Goal: Information Seeking & Learning: Learn about a topic

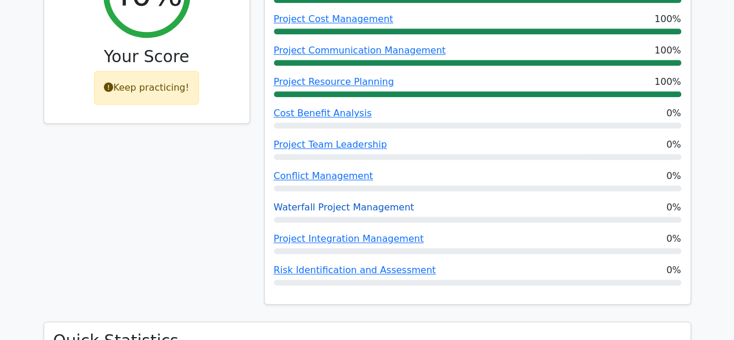
click at [332, 201] on link "Waterfall Project Management" at bounding box center [344, 206] width 141 height 11
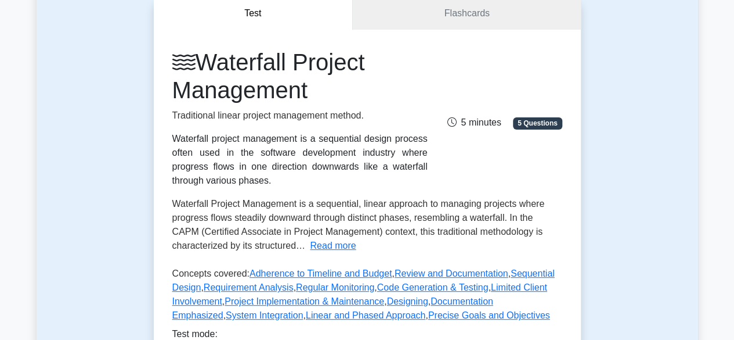
scroll to position [174, 0]
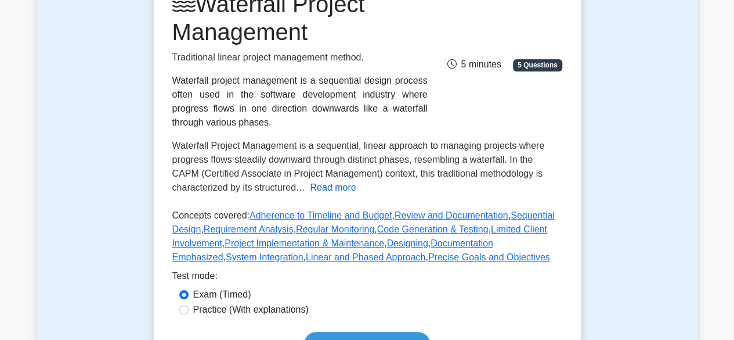
click at [332, 189] on button "Read more" at bounding box center [333, 188] width 46 height 14
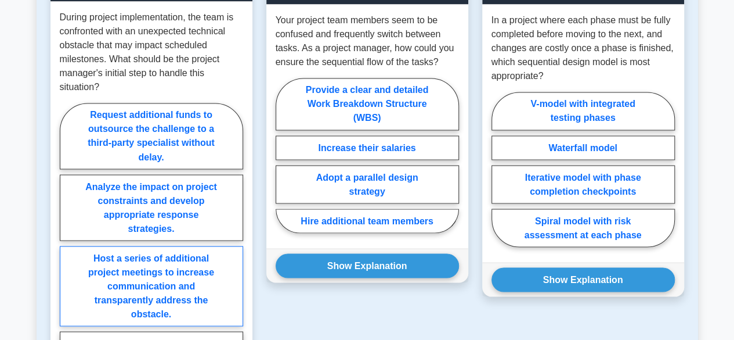
scroll to position [1010, 0]
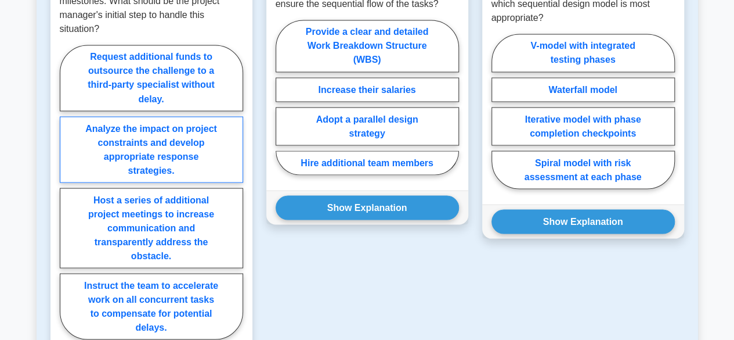
click at [170, 147] on label "Analyze the impact on project constraints and develop appropriate response stra…" at bounding box center [151, 149] width 183 height 66
click at [67, 192] on input "Analyze the impact on project constraints and develop appropriate response stra…" at bounding box center [64, 196] width 8 height 8
radio input "true"
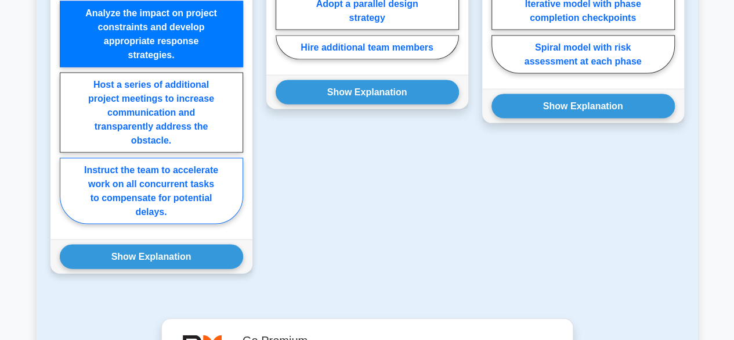
scroll to position [1126, 0]
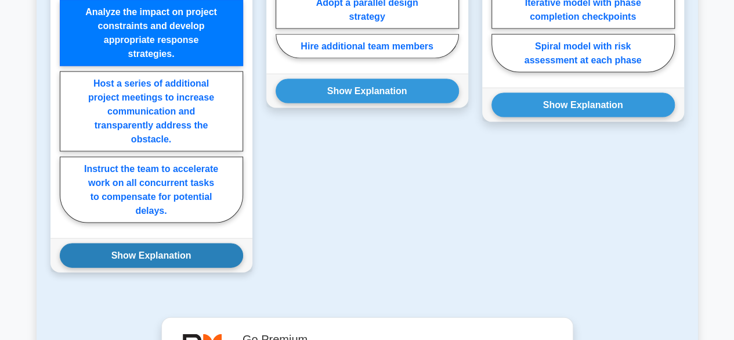
click at [150, 253] on button "Show Explanation" at bounding box center [151, 255] width 183 height 24
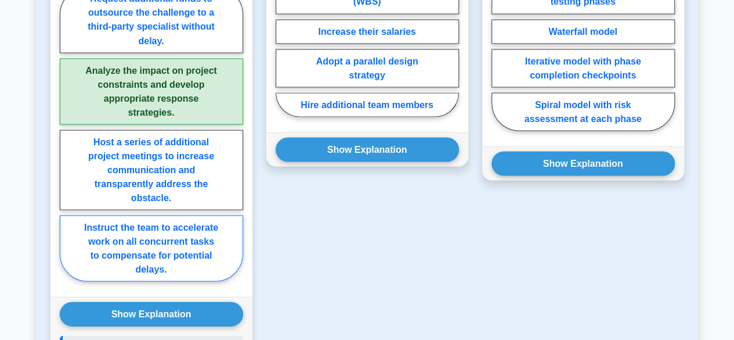
scroll to position [1068, 0]
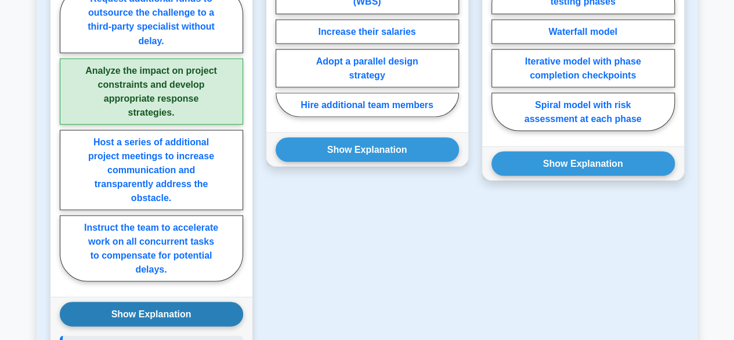
click at [165, 305] on button "Show Explanation" at bounding box center [151, 313] width 183 height 24
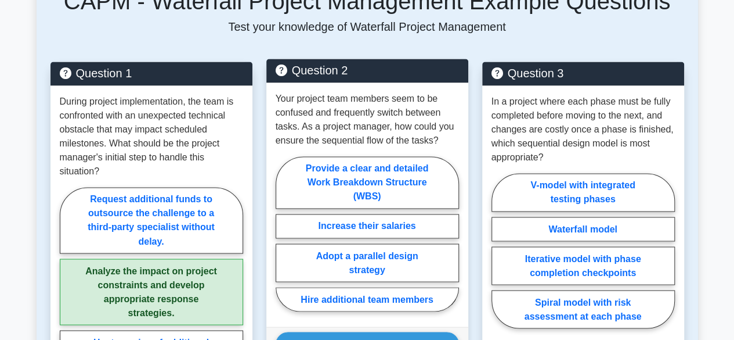
scroll to position [894, 0]
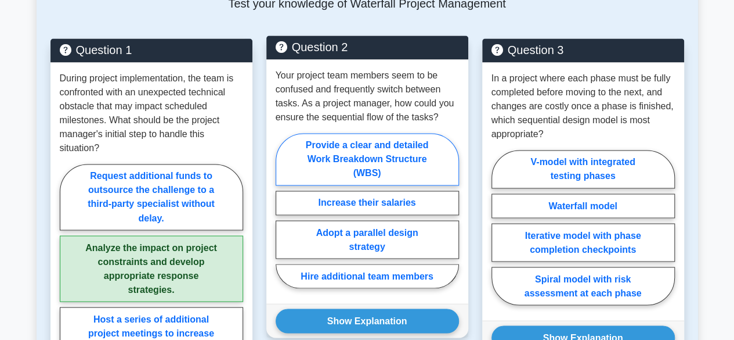
click at [362, 149] on label "Provide a clear and detailed Work Breakdown Structure (WBS)" at bounding box center [367, 159] width 183 height 52
click at [283, 210] on input "Provide a clear and detailed Work Breakdown Structure (WBS)" at bounding box center [280, 214] width 8 height 8
radio input "true"
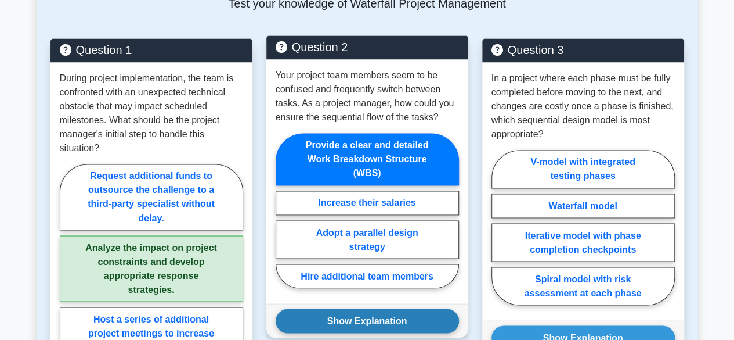
click at [382, 315] on button "Show Explanation" at bounding box center [367, 320] width 183 height 24
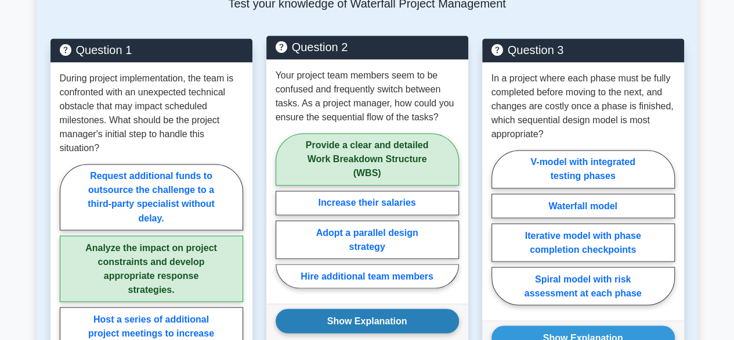
click at [377, 315] on button "Show Explanation" at bounding box center [367, 320] width 183 height 24
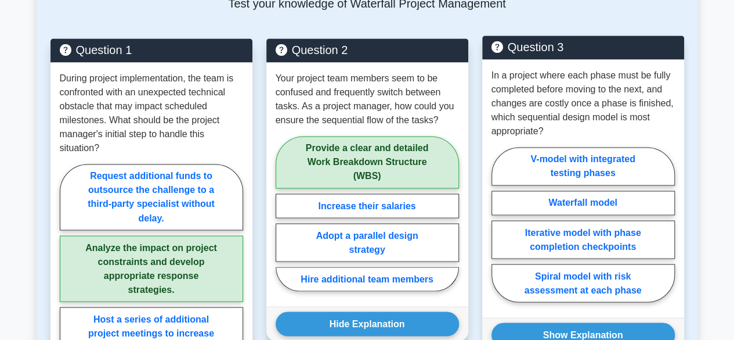
scroll to position [952, 0]
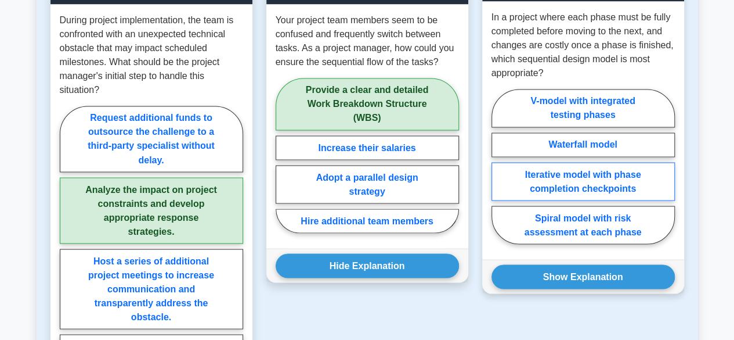
click at [590, 185] on label "Iterative model with phase completion checkpoints" at bounding box center [583, 181] width 183 height 38
click at [499, 174] on input "Iterative model with phase completion checkpoints" at bounding box center [496, 170] width 8 height 8
radio input "true"
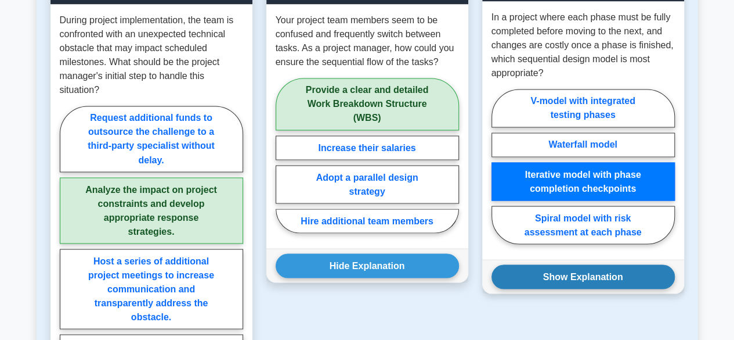
click at [593, 274] on button "Show Explanation" at bounding box center [583, 276] width 183 height 24
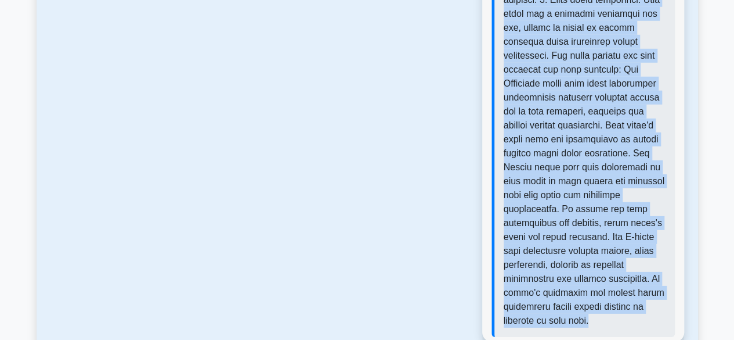
scroll to position [1673, 0]
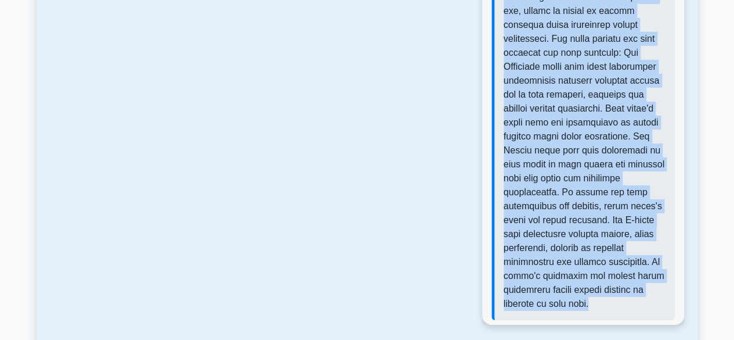
drag, startPoint x: 504, startPoint y: 92, endPoint x: 642, endPoint y: 277, distance: 230.6
copy p "The Waterfall model is the most appropriate sequential design model for a proje…"
